Goal: Check status: Check status

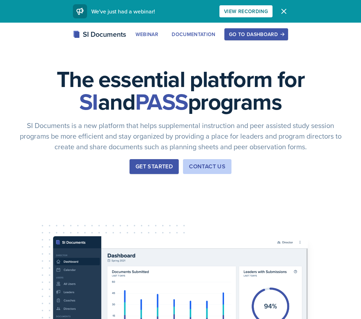
click at [251, 31] on div "Go to Dashboard" at bounding box center [256, 34] width 54 height 6
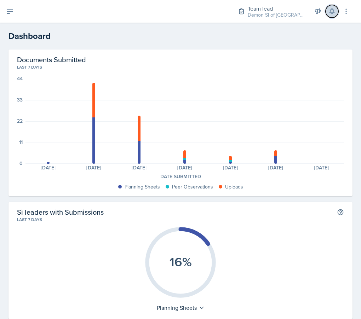
click at [333, 15] on icon at bounding box center [331, 11] width 7 height 7
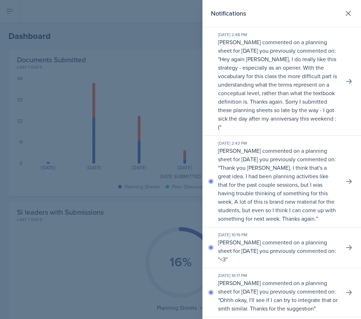
click at [124, 35] on div at bounding box center [180, 159] width 361 height 319
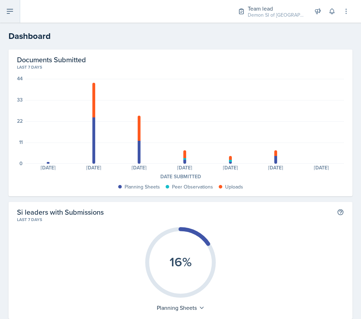
click at [10, 10] on icon at bounding box center [10, 11] width 8 height 8
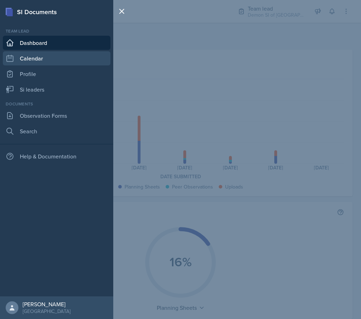
click at [51, 57] on link "Calendar" at bounding box center [57, 58] width 108 height 14
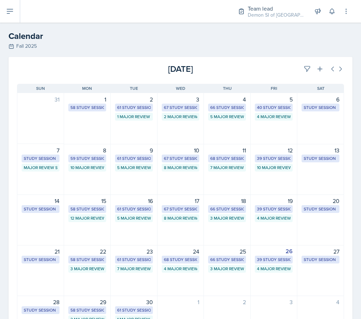
click at [305, 79] on div "[DATE] Sun [DATE] Mon [DATE] Tue [DATE] Wed [DATE] Thu [DATE] Fri [DATE] Sat 31…" at bounding box center [180, 215] width 344 height 280
click at [305, 78] on div "[DATE] Sun [DATE] Mon [DATE] Tue [DATE] Wed [DATE] Thu [DATE] Fri [DATE] Sat 31…" at bounding box center [180, 215] width 344 height 280
click at [305, 70] on icon at bounding box center [307, 68] width 7 height 7
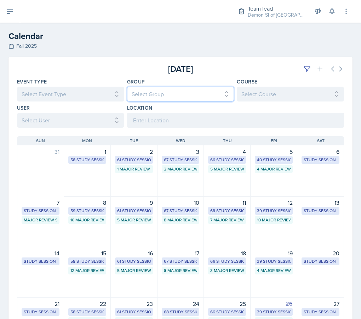
click at [218, 95] on select "Select Group All Demon SI of [GEOGRAPHIC_DATA] Les Mariettables Lion King Mamma…" at bounding box center [180, 94] width 107 height 15
select select "e892a4c8-123a-40ec-8aa5-ee50854cd130"
click at [127, 87] on select "Select Group All Demon SI of [GEOGRAPHIC_DATA] Les Mariettables Lion King Mamma…" at bounding box center [180, 94] width 107 height 15
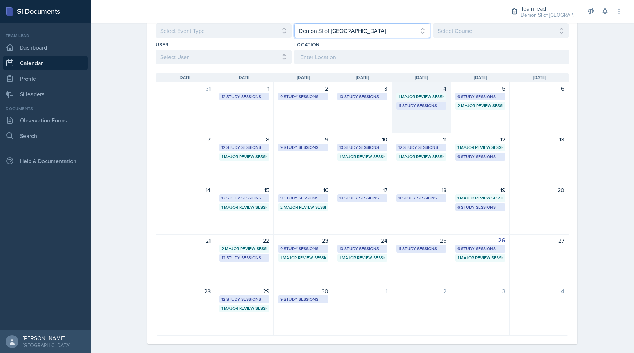
scroll to position [71, 0]
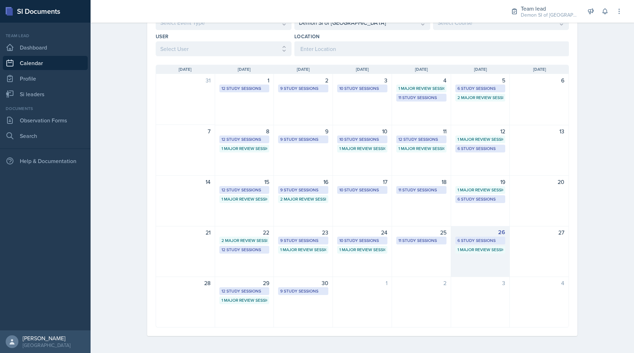
click at [361, 238] on div "6 Study Sessions" at bounding box center [481, 240] width 46 height 6
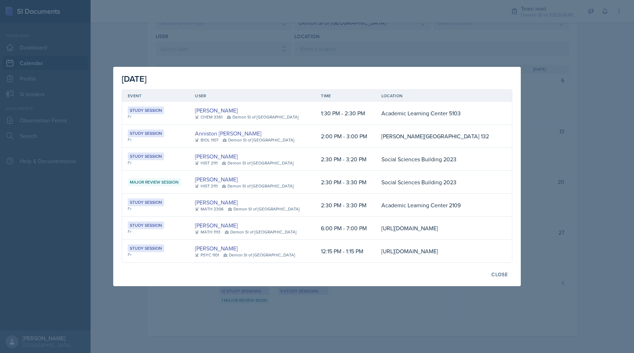
click at [151, 21] on div at bounding box center [317, 176] width 634 height 353
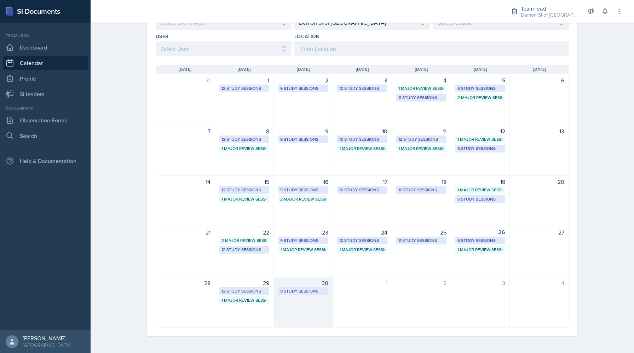
click at [292, 292] on div "9 Study Sessions" at bounding box center [303, 291] width 46 height 6
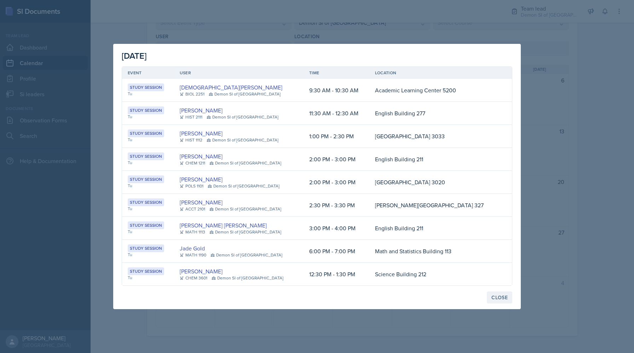
click at [361, 297] on div "Close" at bounding box center [500, 298] width 16 height 6
